Goal: Task Accomplishment & Management: Complete application form

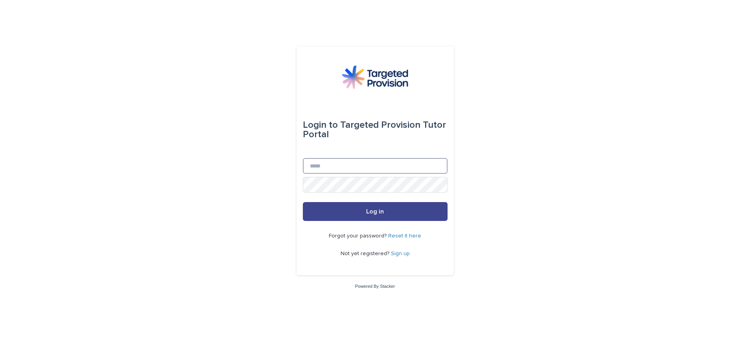
type input "**********"
click at [373, 216] on button "Log in" at bounding box center [375, 211] width 145 height 19
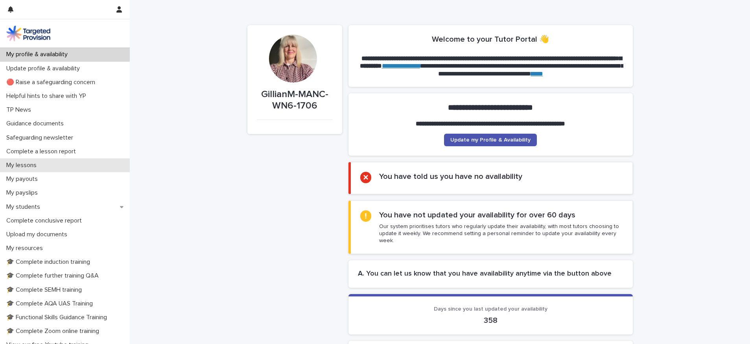
click at [48, 161] on div "My lessons" at bounding box center [65, 165] width 130 height 14
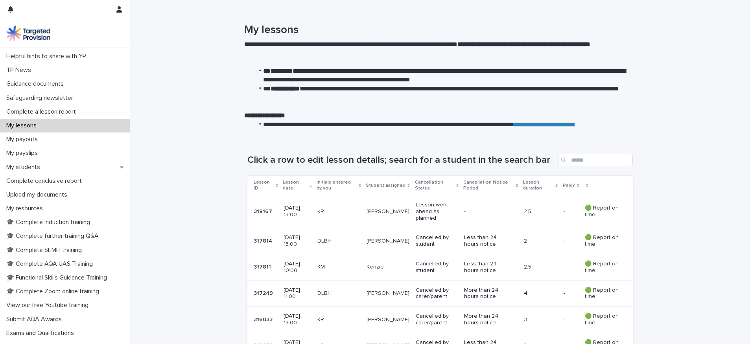
scroll to position [48, 0]
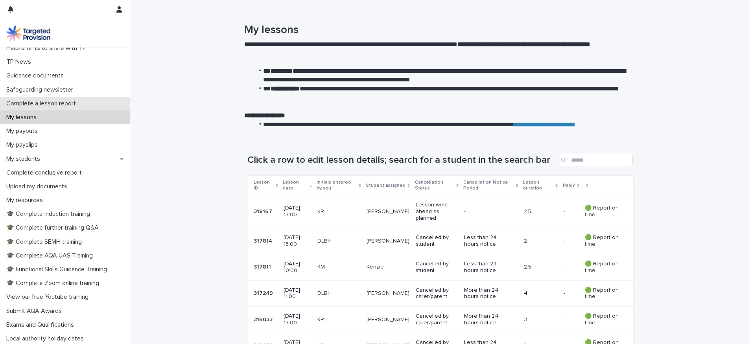
click at [77, 105] on p "Complete a lesson report" at bounding box center [42, 103] width 79 height 7
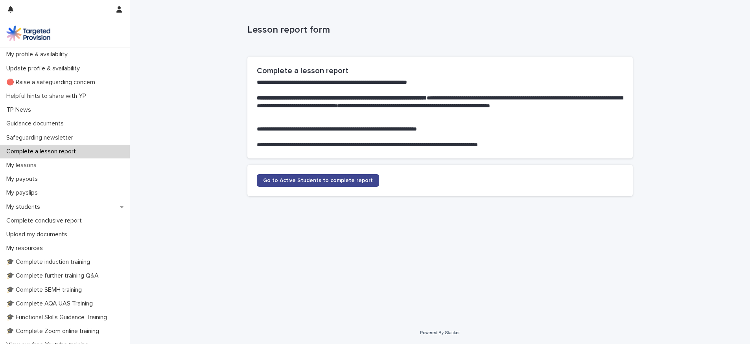
click at [352, 181] on span "Go to Active Students to complete report" at bounding box center [318, 181] width 110 height 6
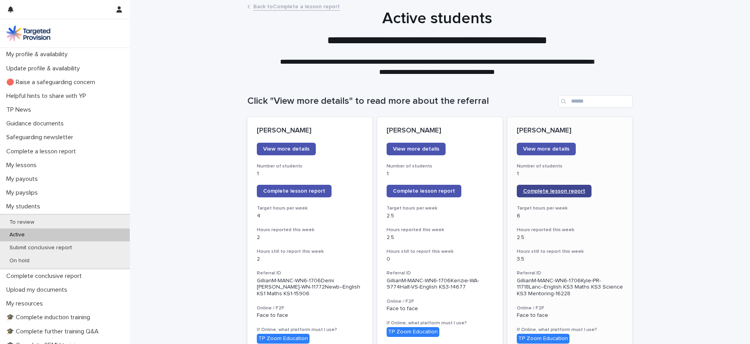
click at [548, 196] on link "Complete lesson report" at bounding box center [554, 191] width 75 height 13
click button "button" at bounding box center [10, 9] width 15 height 19
